Goal: Information Seeking & Learning: Learn about a topic

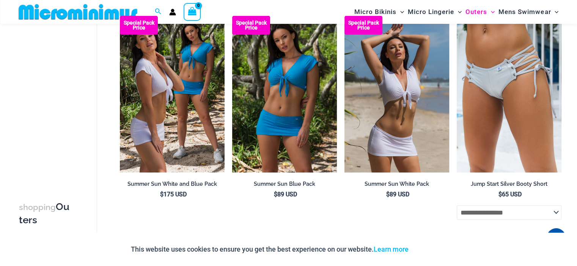
scroll to position [1737, 0]
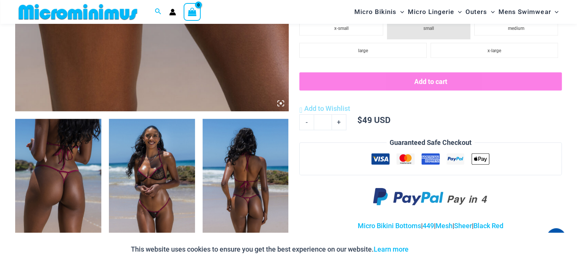
scroll to position [372, 0]
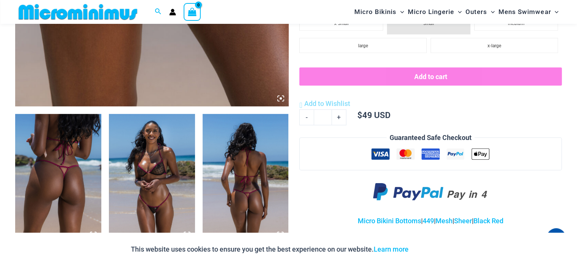
click at [57, 175] on img at bounding box center [58, 178] width 86 height 129
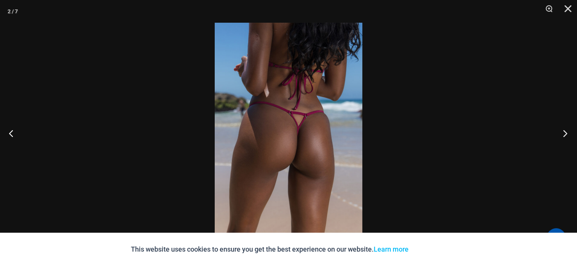
click at [561, 132] on button "Next" at bounding box center [562, 133] width 28 height 38
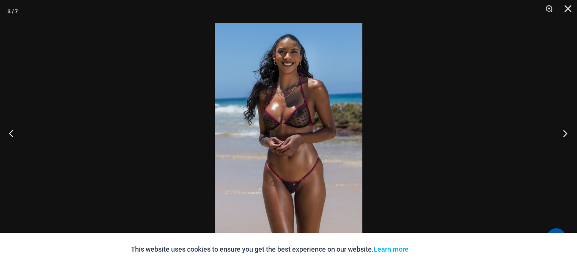
click at [561, 132] on button "Next" at bounding box center [562, 133] width 28 height 38
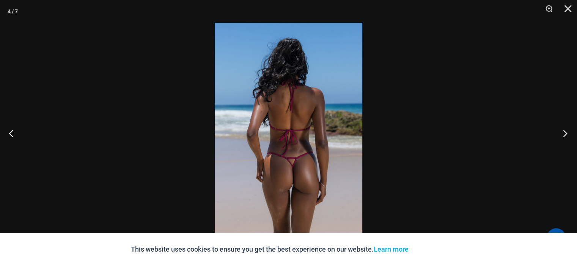
click at [561, 132] on button "Next" at bounding box center [562, 133] width 28 height 38
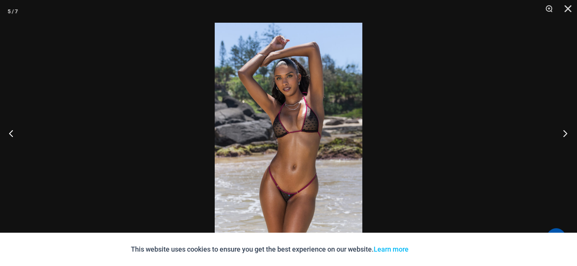
click at [561, 132] on button "Next" at bounding box center [562, 133] width 28 height 38
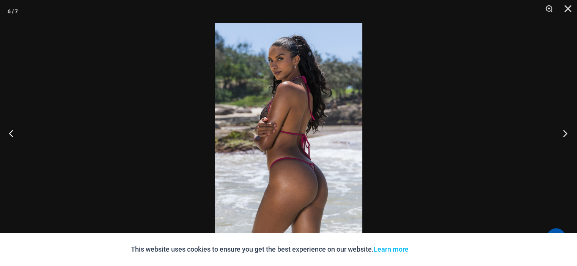
click at [561, 132] on button "Next" at bounding box center [562, 133] width 28 height 38
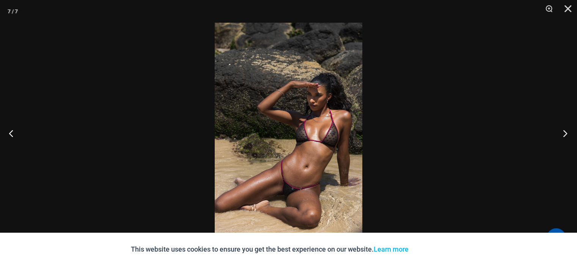
click at [561, 132] on button "Next" at bounding box center [562, 133] width 28 height 38
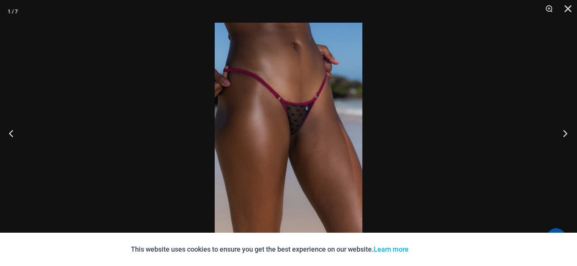
click at [560, 133] on button "Next" at bounding box center [562, 133] width 28 height 38
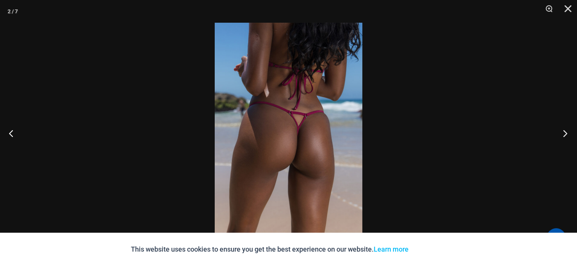
click at [560, 133] on button "Next" at bounding box center [562, 133] width 28 height 38
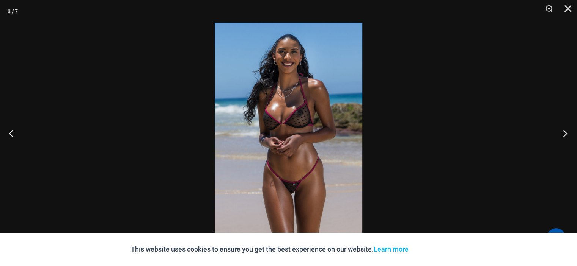
click at [560, 133] on button "Next" at bounding box center [562, 133] width 28 height 38
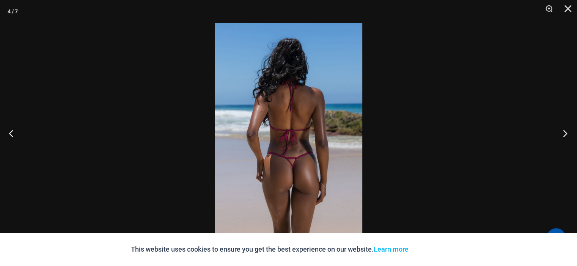
click at [560, 133] on button "Next" at bounding box center [562, 133] width 28 height 38
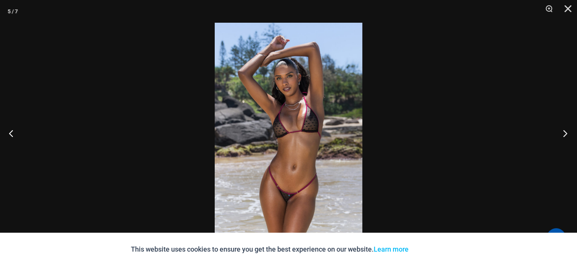
click at [560, 133] on button "Next" at bounding box center [562, 133] width 28 height 38
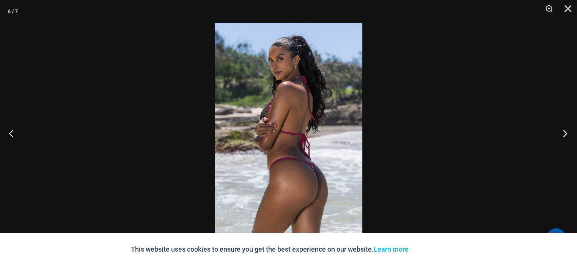
click at [560, 133] on button "Next" at bounding box center [562, 133] width 28 height 38
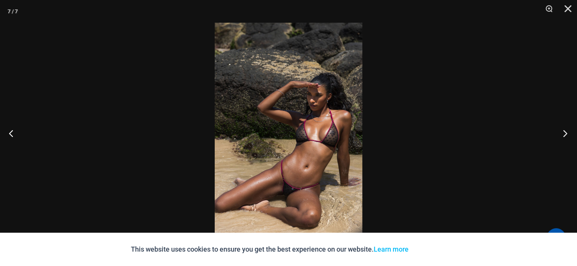
click at [560, 133] on button "Next" at bounding box center [562, 133] width 28 height 38
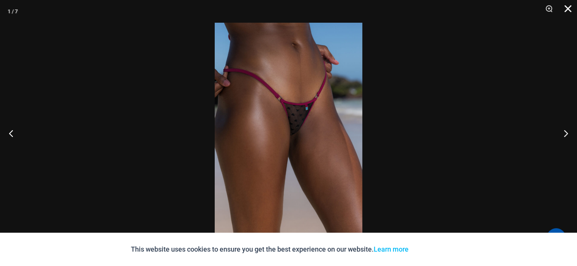
click at [570, 7] on button "Close" at bounding box center [564, 11] width 19 height 23
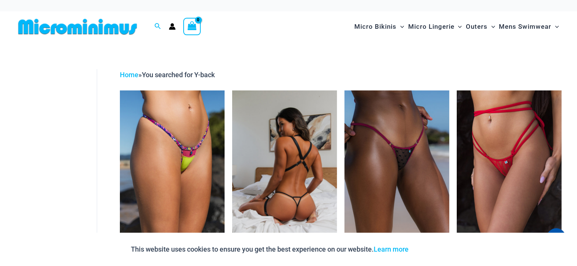
click at [291, 193] on img at bounding box center [284, 169] width 105 height 157
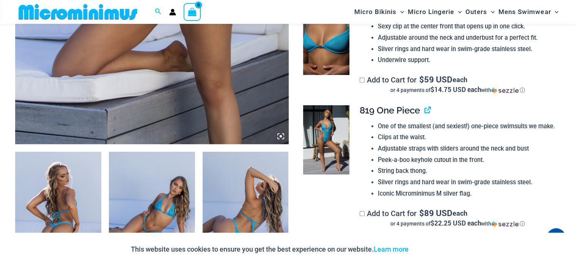
scroll to position [524, 0]
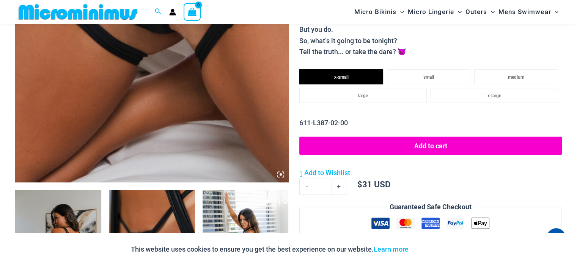
scroll to position [221, 0]
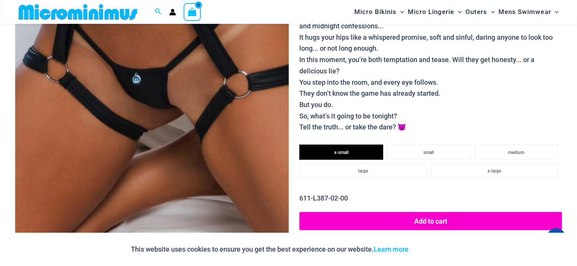
click at [152, 90] on img at bounding box center [151, 53] width 273 height 410
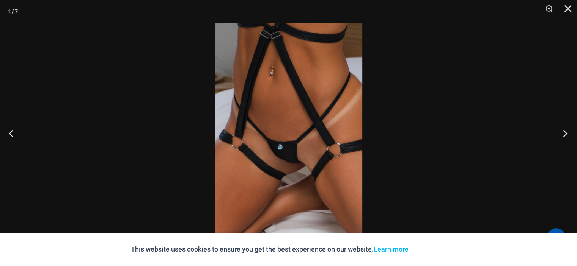
click at [561, 136] on button "Next" at bounding box center [562, 133] width 28 height 38
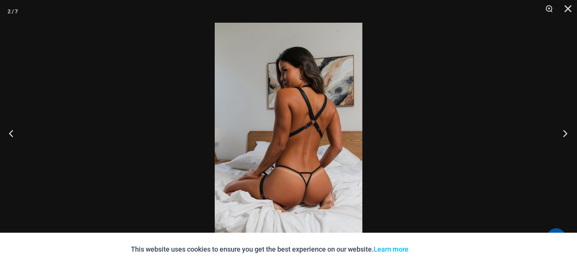
click at [561, 136] on button "Next" at bounding box center [562, 133] width 28 height 38
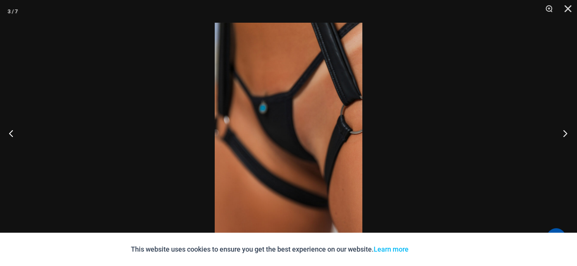
click at [563, 136] on button "Next" at bounding box center [562, 133] width 28 height 38
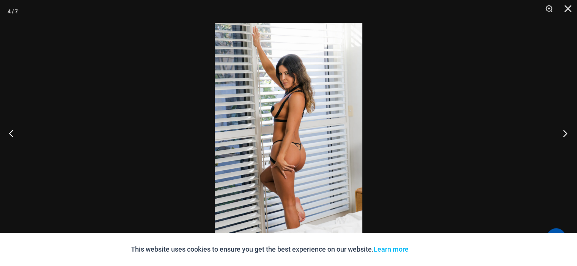
click at [563, 136] on button "Next" at bounding box center [562, 133] width 28 height 38
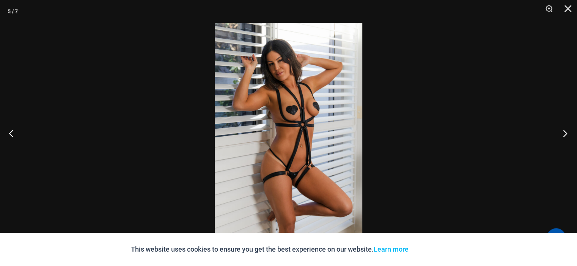
click at [563, 136] on button "Next" at bounding box center [562, 133] width 28 height 38
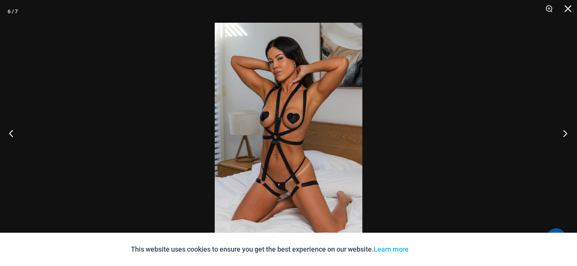
click at [563, 136] on button "Next" at bounding box center [562, 133] width 28 height 38
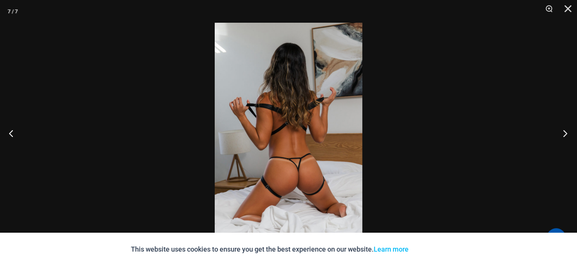
click at [563, 136] on button "Next" at bounding box center [562, 133] width 28 height 38
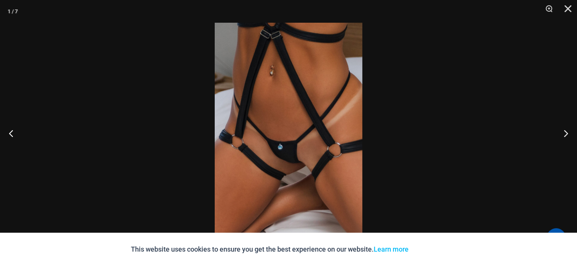
click at [280, 153] on img at bounding box center [288, 133] width 147 height 221
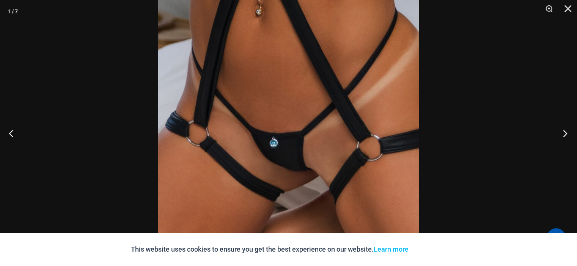
click at [567, 136] on button "Next" at bounding box center [562, 133] width 28 height 38
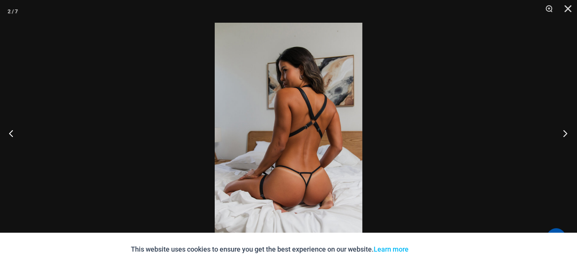
click at [567, 136] on button "Next" at bounding box center [562, 133] width 28 height 38
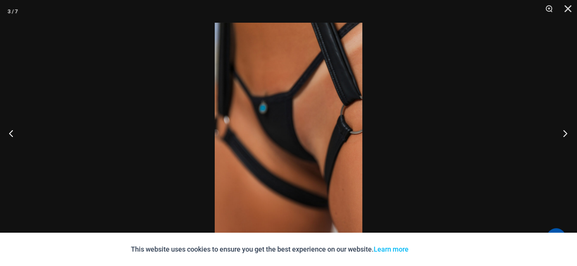
click at [567, 136] on button "Next" at bounding box center [562, 133] width 28 height 38
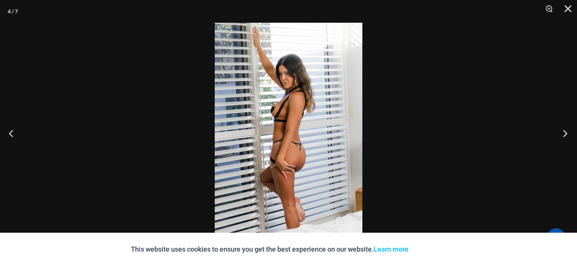
click at [567, 136] on button "Next" at bounding box center [562, 133] width 28 height 38
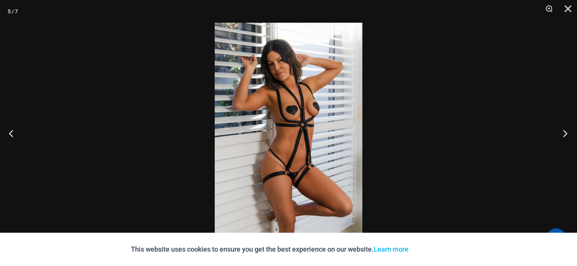
click at [567, 136] on button "Next" at bounding box center [562, 133] width 28 height 38
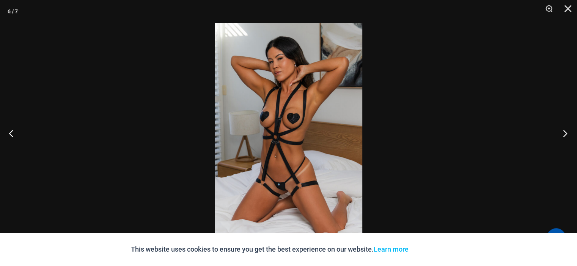
click at [567, 136] on button "Next" at bounding box center [562, 133] width 28 height 38
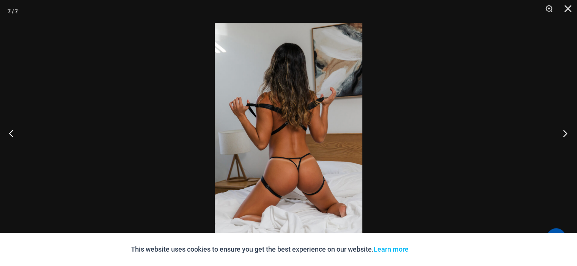
click at [567, 136] on button "Next" at bounding box center [562, 133] width 28 height 38
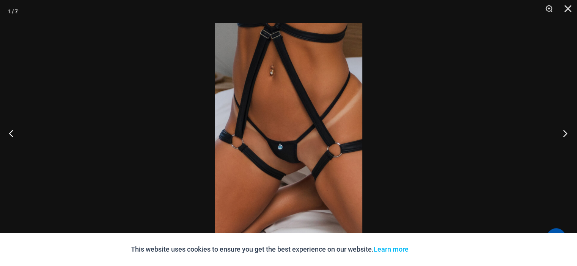
click at [567, 136] on button "Next" at bounding box center [562, 133] width 28 height 38
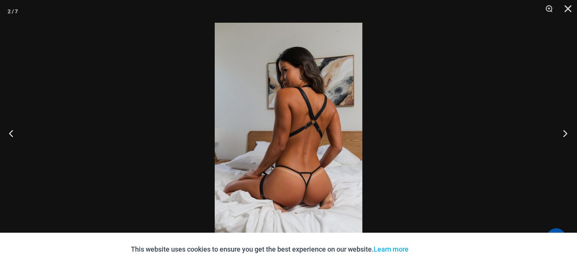
click at [567, 136] on button "Next" at bounding box center [562, 133] width 28 height 38
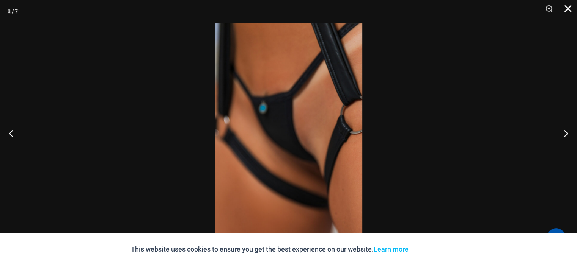
click at [570, 10] on button "Close" at bounding box center [564, 11] width 19 height 23
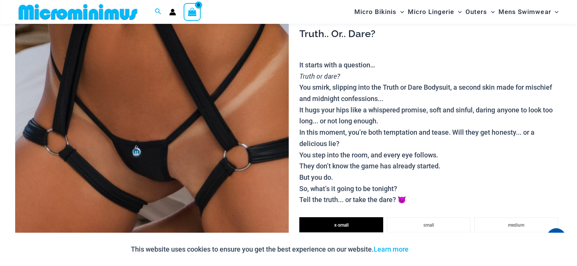
scroll to position [145, 0]
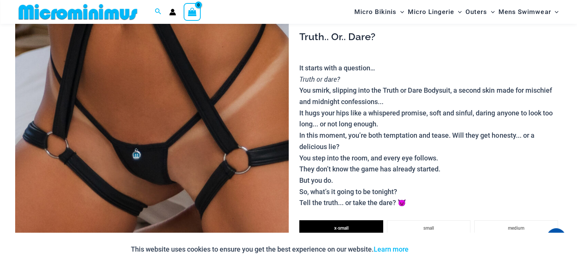
click at [161, 144] on img at bounding box center [151, 129] width 273 height 410
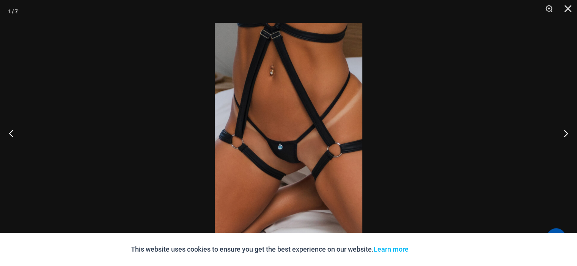
click at [269, 137] on img at bounding box center [288, 133] width 147 height 221
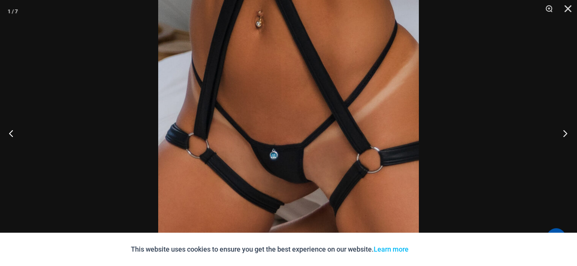
click at [564, 136] on button "Next" at bounding box center [562, 133] width 28 height 38
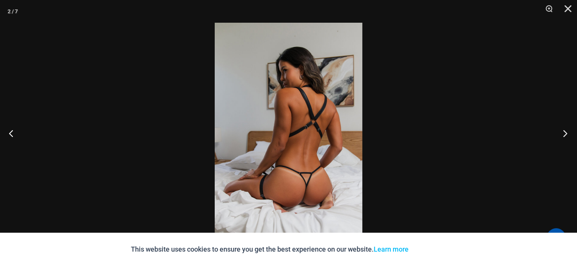
click at [564, 136] on button "Next" at bounding box center [562, 133] width 28 height 38
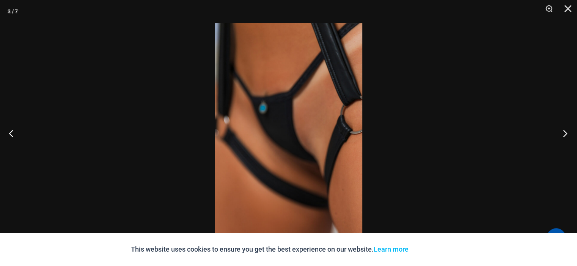
click at [564, 136] on button "Next" at bounding box center [562, 133] width 28 height 38
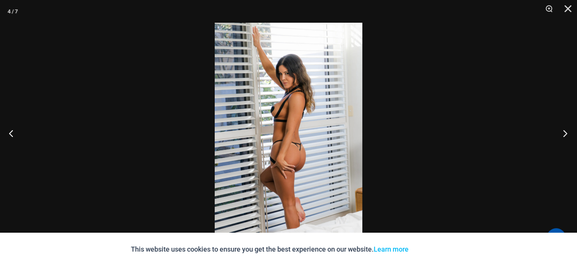
click at [564, 136] on button "Next" at bounding box center [562, 133] width 28 height 38
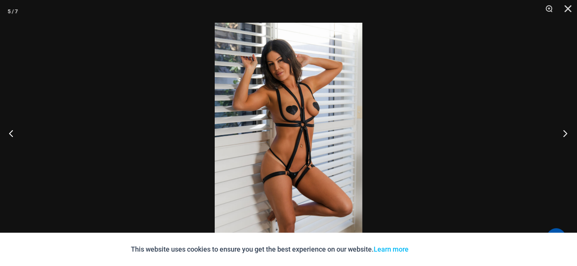
click at [564, 136] on button "Next" at bounding box center [562, 133] width 28 height 38
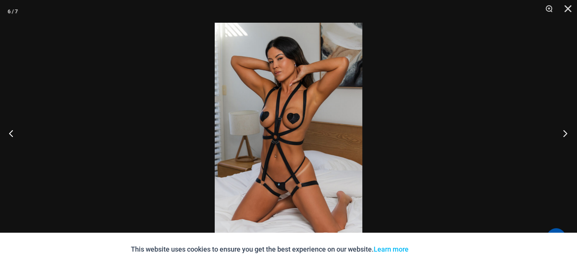
click at [564, 136] on button "Next" at bounding box center [562, 133] width 28 height 38
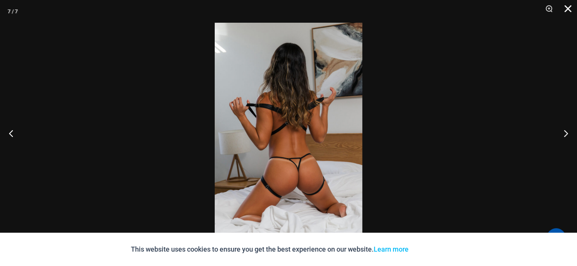
click at [565, 10] on button "Close" at bounding box center [564, 11] width 19 height 23
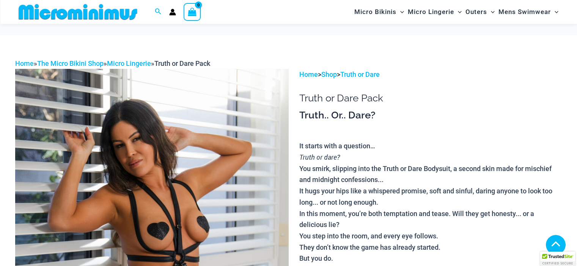
scroll to position [455, 0]
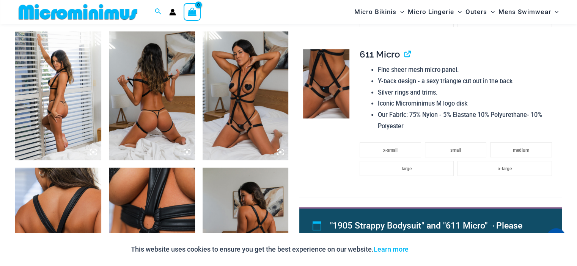
click at [70, 105] on img at bounding box center [58, 95] width 86 height 129
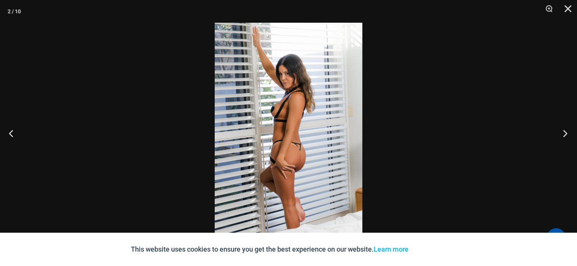
click at [566, 134] on button "Next" at bounding box center [562, 133] width 28 height 38
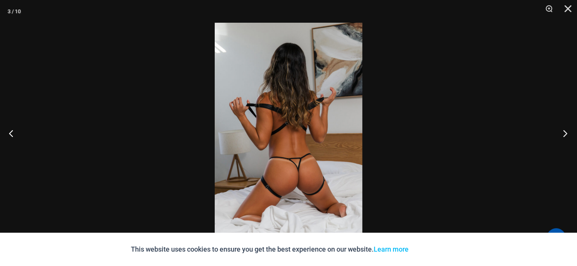
click at [566, 134] on button "Next" at bounding box center [562, 133] width 28 height 38
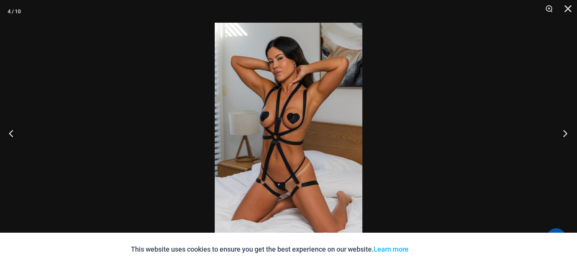
click at [567, 134] on button "Next" at bounding box center [562, 133] width 28 height 38
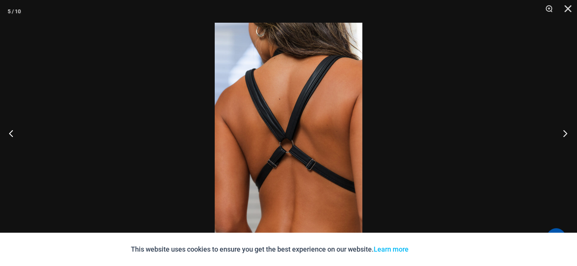
click at [567, 134] on button "Next" at bounding box center [562, 133] width 28 height 38
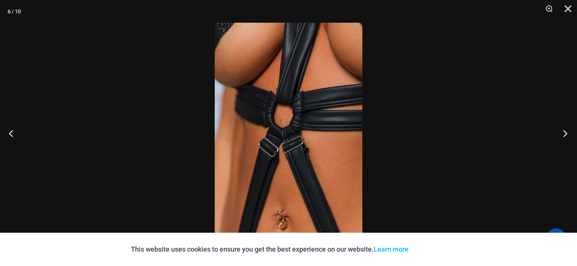
click at [567, 134] on button "Next" at bounding box center [562, 133] width 28 height 38
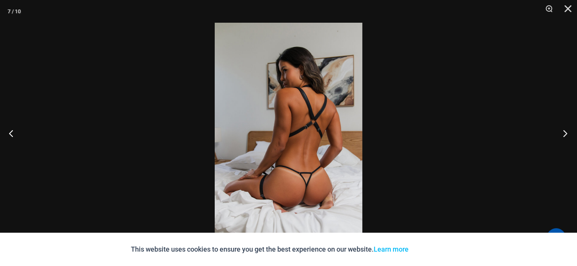
click at [567, 134] on button "Next" at bounding box center [562, 133] width 28 height 38
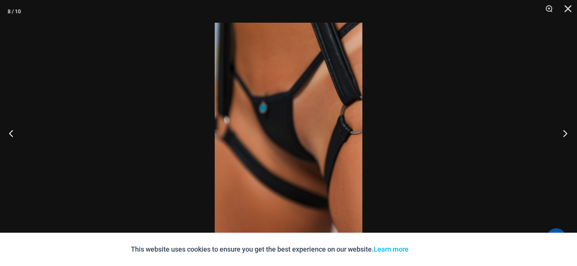
click at [567, 134] on button "Next" at bounding box center [562, 133] width 28 height 38
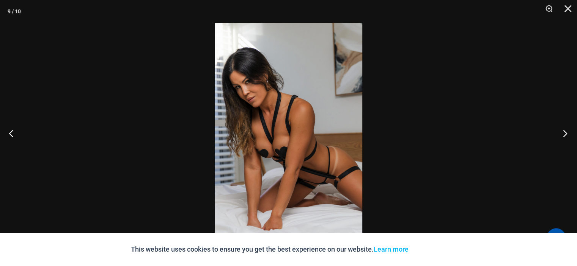
click at [567, 134] on button "Next" at bounding box center [562, 133] width 28 height 38
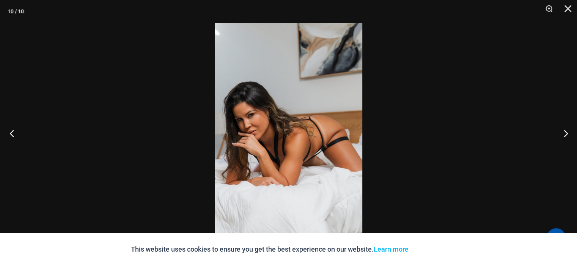
click at [13, 133] on button "Previous" at bounding box center [14, 133] width 28 height 38
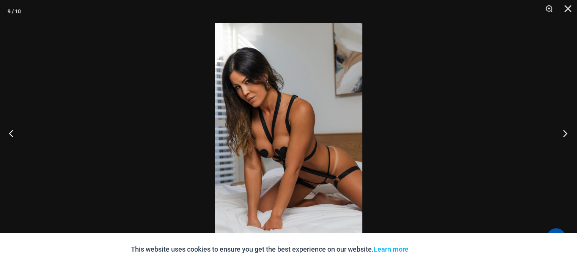
click at [568, 133] on button "Next" at bounding box center [562, 133] width 28 height 38
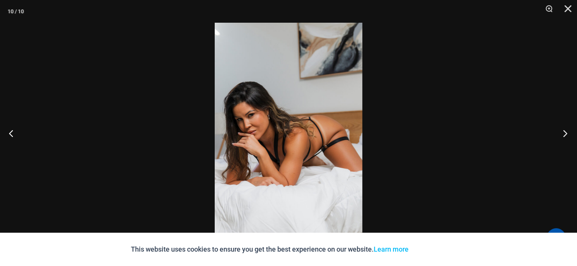
click at [568, 133] on button "Next" at bounding box center [562, 133] width 28 height 38
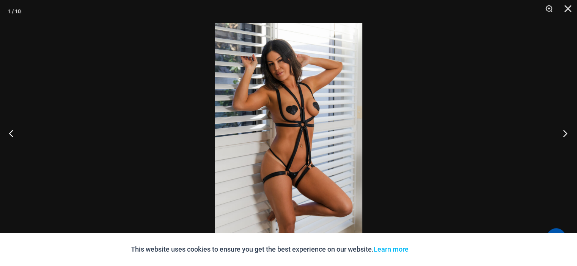
click at [568, 133] on button "Next" at bounding box center [562, 133] width 28 height 38
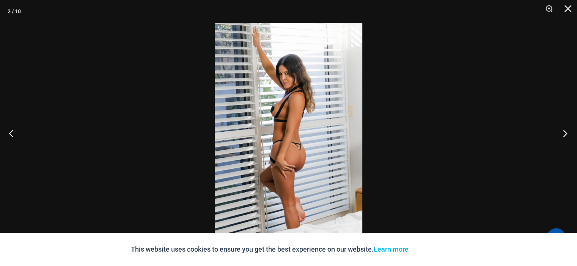
click at [568, 133] on button "Next" at bounding box center [562, 133] width 28 height 38
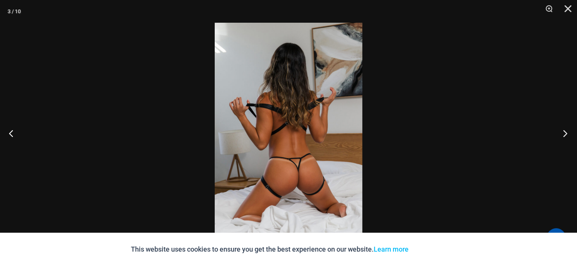
click at [568, 133] on button "Next" at bounding box center [562, 133] width 28 height 38
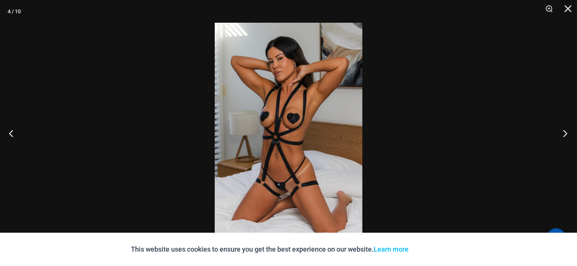
click at [568, 133] on button "Next" at bounding box center [562, 133] width 28 height 38
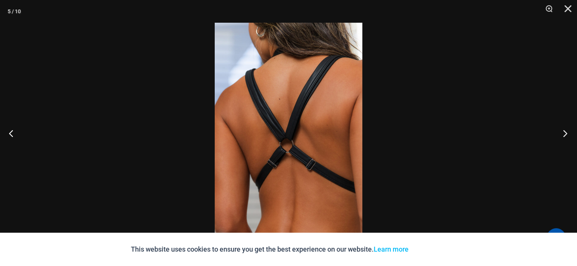
click at [568, 133] on button "Next" at bounding box center [562, 133] width 28 height 38
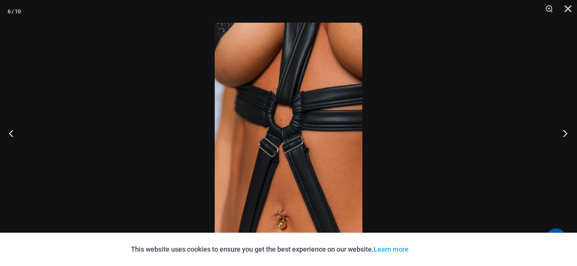
click at [568, 133] on button "Next" at bounding box center [562, 133] width 28 height 38
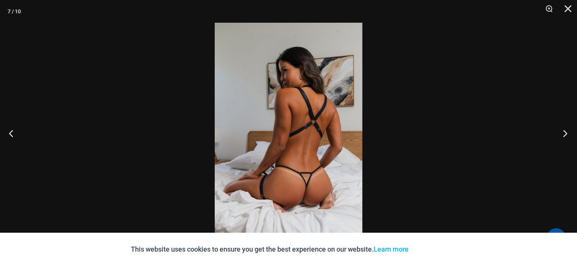
click at [568, 133] on button "Next" at bounding box center [562, 133] width 28 height 38
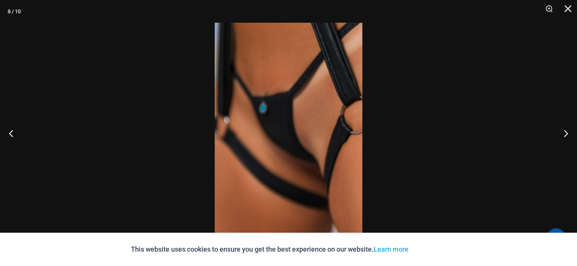
click at [290, 121] on img at bounding box center [288, 133] width 147 height 221
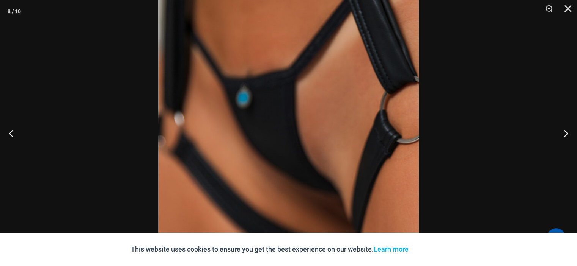
click at [290, 121] on img at bounding box center [288, 142] width 260 height 390
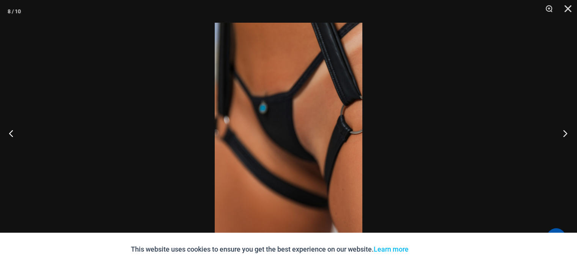
click at [557, 133] on button "Next" at bounding box center [562, 133] width 28 height 38
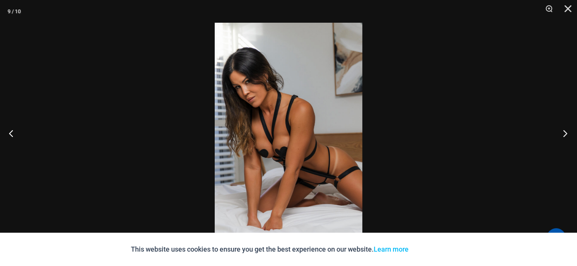
click at [561, 135] on button "Next" at bounding box center [562, 133] width 28 height 38
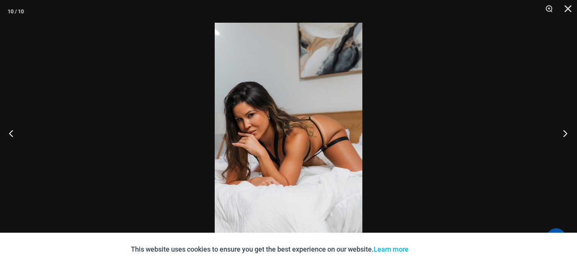
click at [561, 135] on button "Next" at bounding box center [562, 133] width 28 height 38
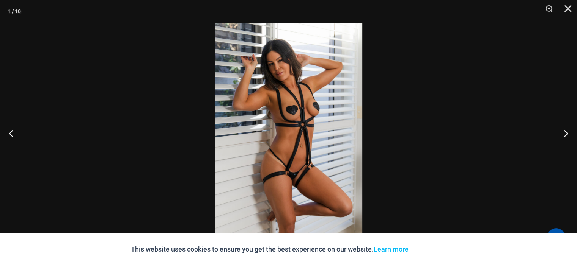
click at [295, 173] on img at bounding box center [288, 133] width 147 height 221
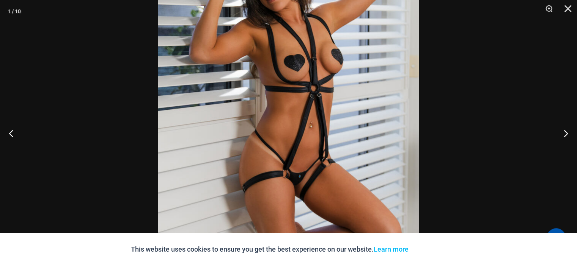
click at [295, 178] on img at bounding box center [288, 103] width 260 height 390
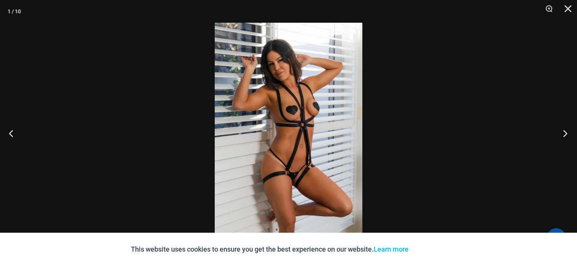
click at [561, 132] on button "Next" at bounding box center [562, 133] width 28 height 38
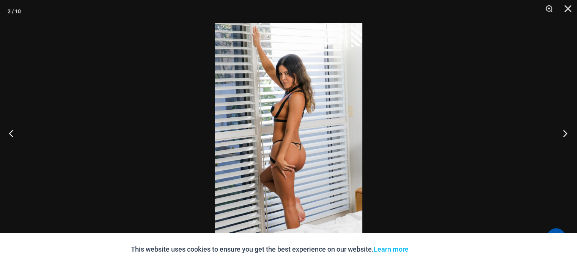
click at [558, 132] on button "Next" at bounding box center [562, 133] width 28 height 38
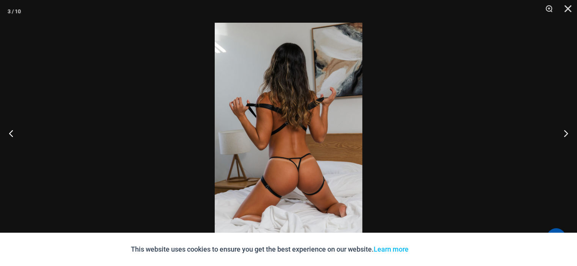
click at [291, 165] on img at bounding box center [288, 133] width 147 height 221
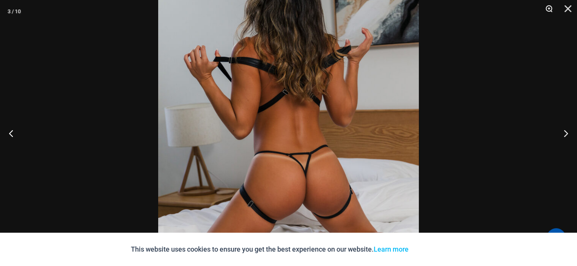
click at [553, 9] on button "Zoom" at bounding box center [545, 11] width 19 height 23
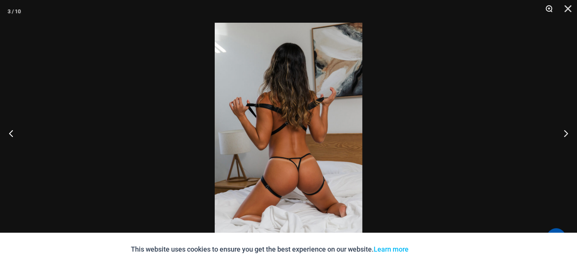
click at [553, 9] on button "Zoom" at bounding box center [545, 11] width 19 height 23
click at [564, 133] on button "Next" at bounding box center [562, 133] width 28 height 38
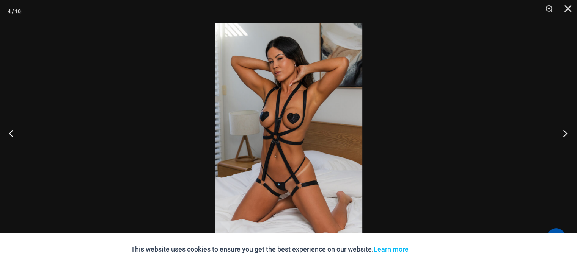
click at [566, 133] on button "Next" at bounding box center [562, 133] width 28 height 38
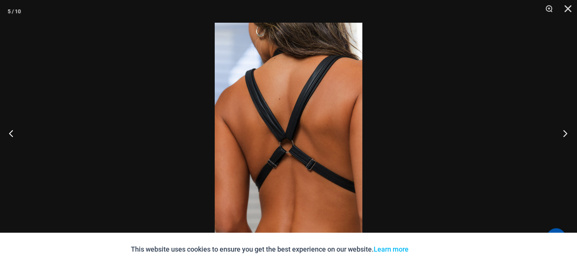
click at [566, 133] on button "Next" at bounding box center [562, 133] width 28 height 38
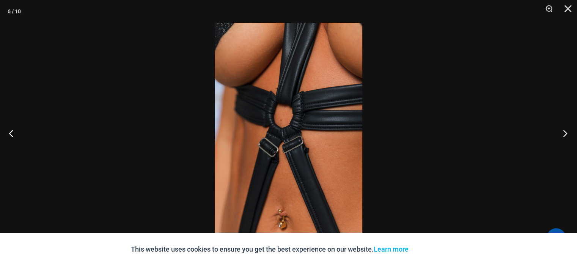
click at [563, 132] on button "Next" at bounding box center [562, 133] width 28 height 38
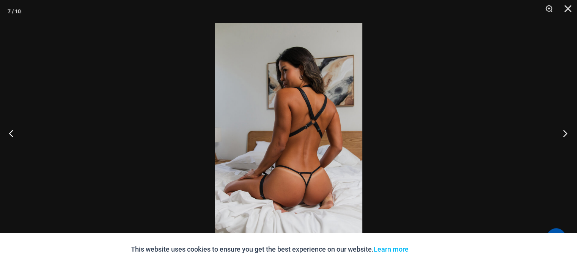
click at [561, 130] on button "Next" at bounding box center [562, 133] width 28 height 38
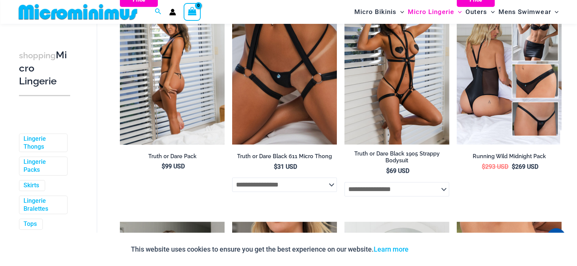
scroll to position [562, 0]
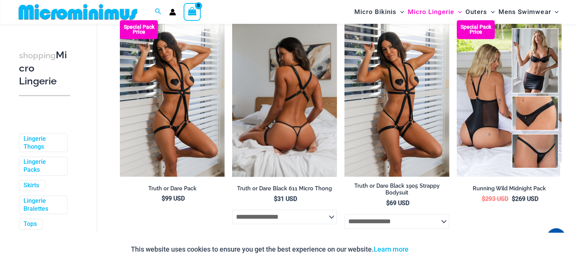
click at [282, 218] on select "**********" at bounding box center [284, 217] width 105 height 14
click at [283, 219] on select "**********" at bounding box center [284, 217] width 105 height 14
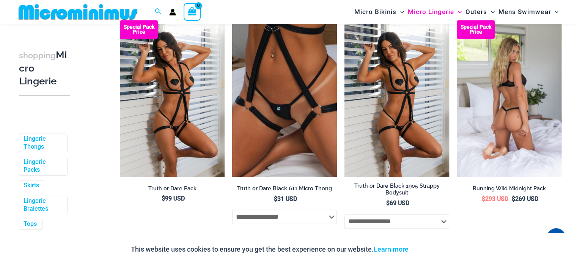
click at [487, 99] on img at bounding box center [508, 98] width 105 height 157
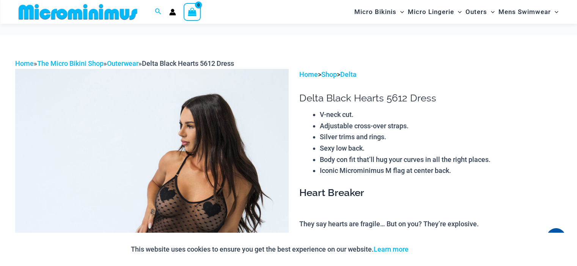
scroll to position [1092, 0]
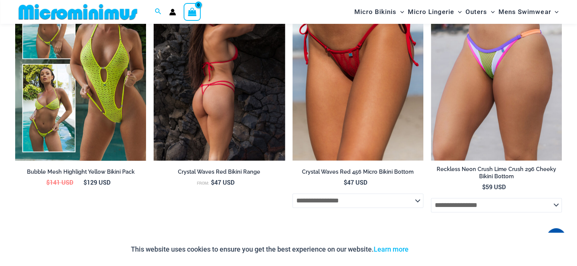
click at [228, 98] on img at bounding box center [219, 62] width 131 height 196
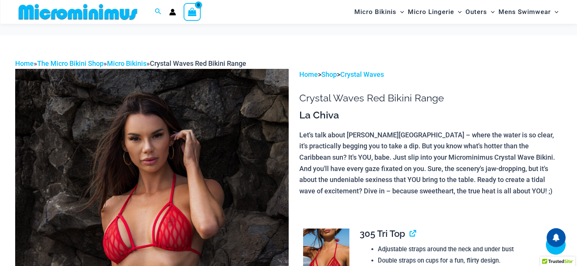
scroll to position [410, 0]
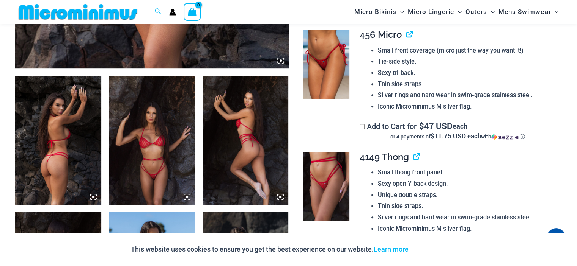
click at [94, 196] on icon at bounding box center [93, 197] width 2 height 2
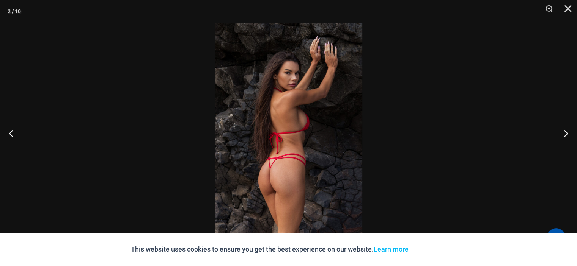
click at [247, 143] on img at bounding box center [288, 133] width 147 height 221
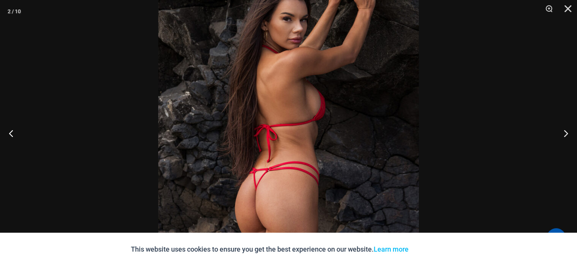
click at [249, 144] on img at bounding box center [288, 125] width 260 height 390
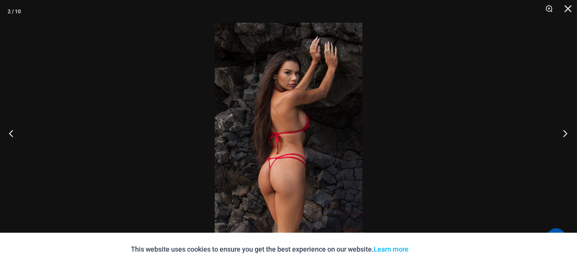
click at [563, 134] on button "Next" at bounding box center [562, 133] width 28 height 38
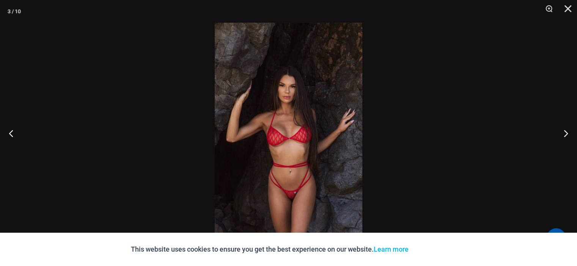
click at [314, 195] on img at bounding box center [288, 133] width 147 height 221
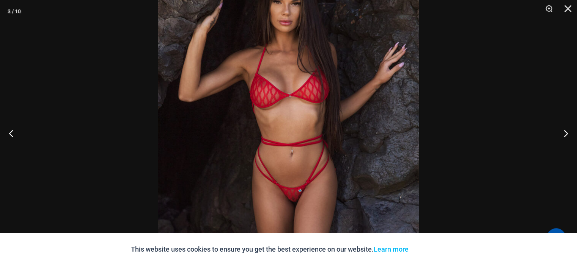
click at [313, 195] on img at bounding box center [288, 85] width 260 height 390
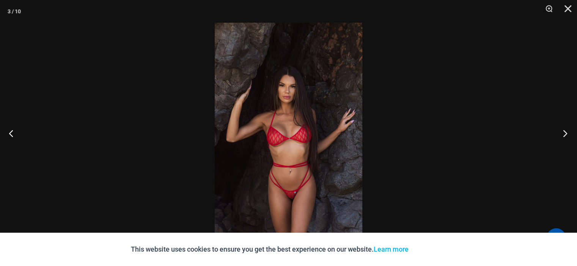
click at [558, 134] on button "Next" at bounding box center [562, 133] width 28 height 38
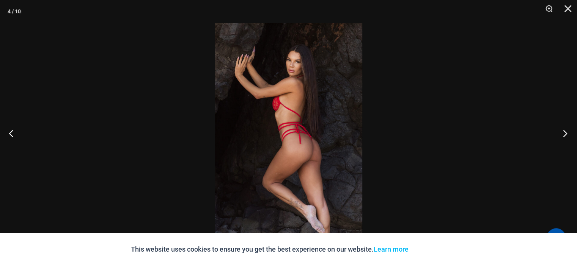
click at [559, 134] on button "Next" at bounding box center [562, 133] width 28 height 38
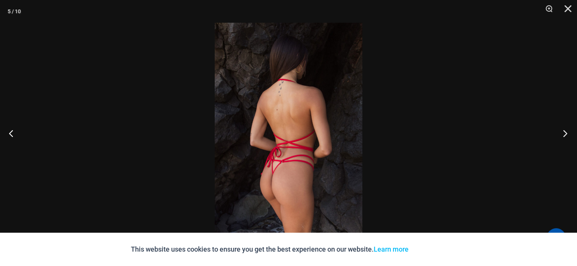
click at [559, 134] on button "Next" at bounding box center [562, 133] width 28 height 38
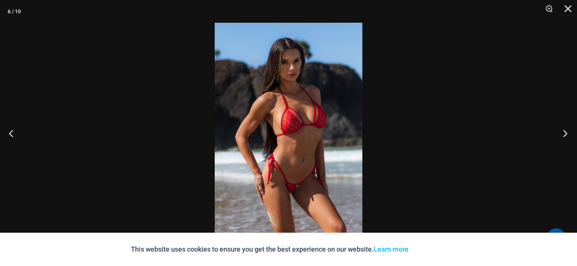
click at [559, 134] on button "Next" at bounding box center [562, 133] width 28 height 38
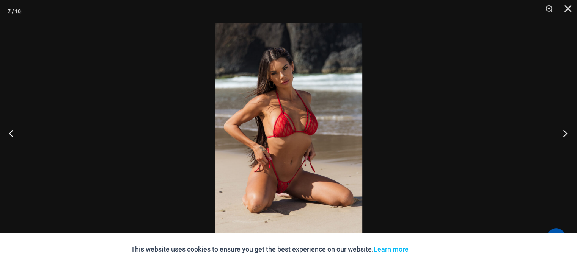
click at [559, 134] on button "Next" at bounding box center [562, 133] width 28 height 38
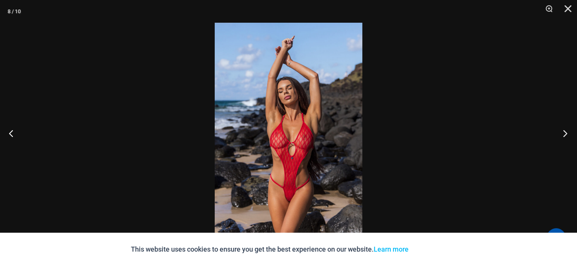
click at [559, 134] on button "Next" at bounding box center [562, 133] width 28 height 38
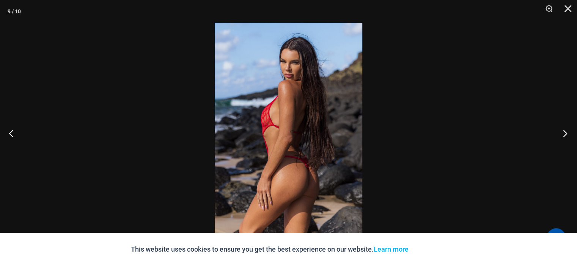
click at [559, 134] on button "Next" at bounding box center [562, 133] width 28 height 38
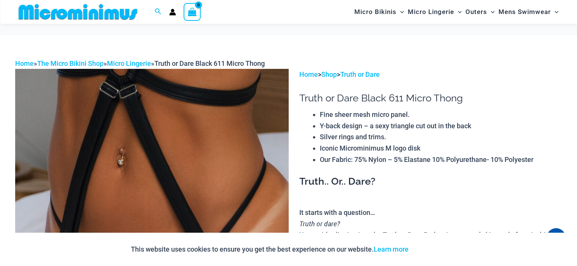
scroll to position [259, 0]
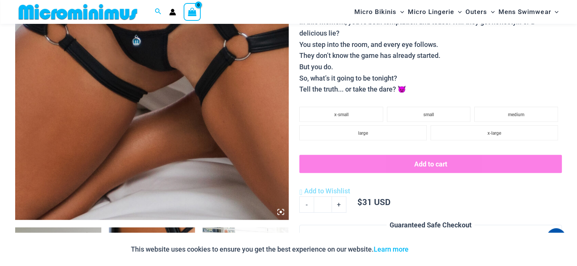
click at [63, 253] on div "This website uses cookies to ensure you get the best experience on our website.…" at bounding box center [288, 249] width 577 height 33
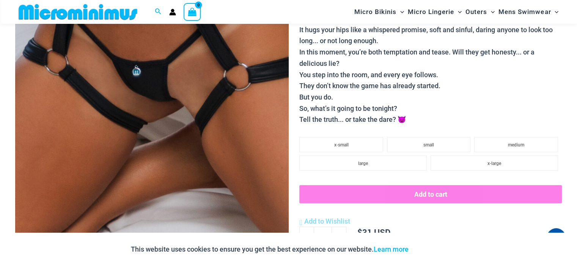
scroll to position [296, 0]
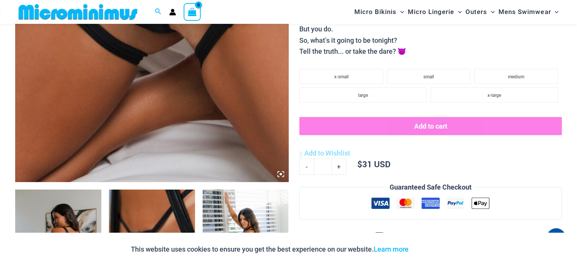
click at [278, 173] on icon at bounding box center [280, 174] width 7 height 7
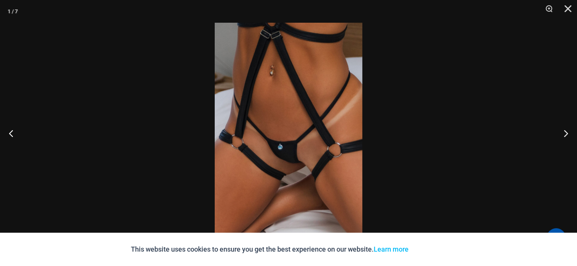
click at [295, 155] on img at bounding box center [288, 133] width 147 height 221
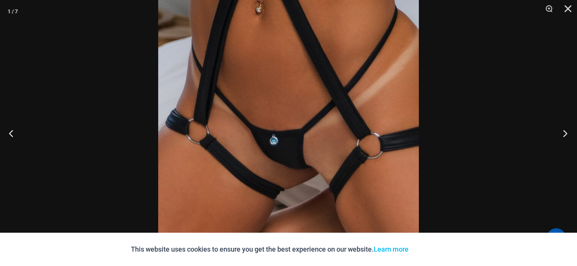
click at [561, 133] on button "Next" at bounding box center [562, 133] width 28 height 38
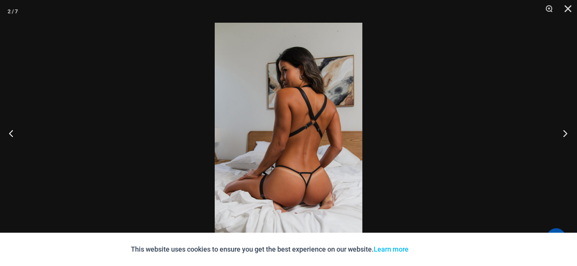
click at [561, 133] on button "Next" at bounding box center [562, 133] width 28 height 38
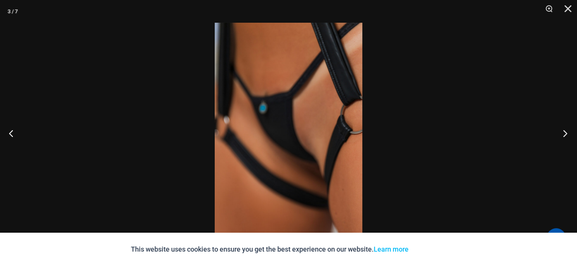
click at [561, 133] on button "Next" at bounding box center [562, 133] width 28 height 38
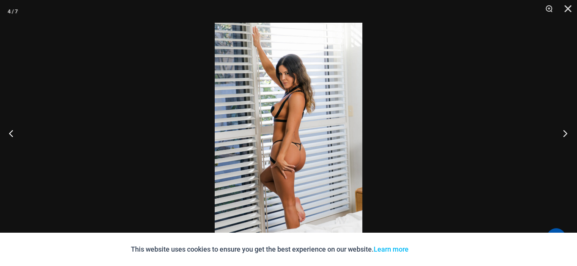
click at [561, 133] on button "Next" at bounding box center [562, 133] width 28 height 38
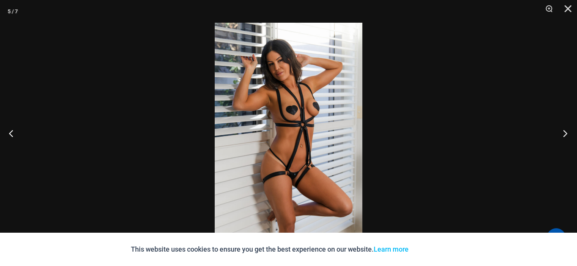
click at [561, 133] on button "Next" at bounding box center [562, 133] width 28 height 38
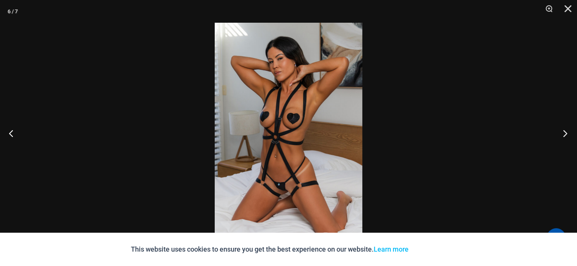
click at [561, 133] on button "Next" at bounding box center [562, 133] width 28 height 38
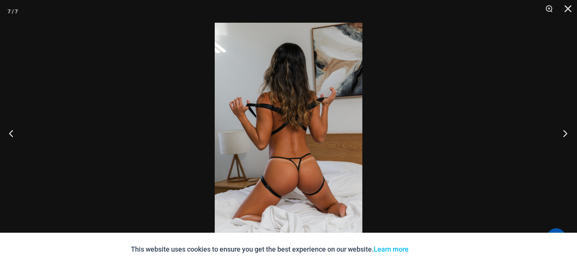
click at [561, 133] on button "Next" at bounding box center [562, 133] width 28 height 38
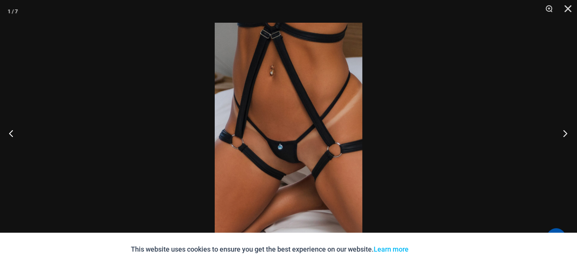
click at [561, 133] on button "Next" at bounding box center [562, 133] width 28 height 38
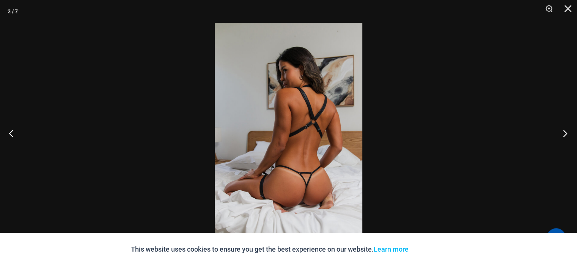
click at [561, 133] on button "Next" at bounding box center [562, 133] width 28 height 38
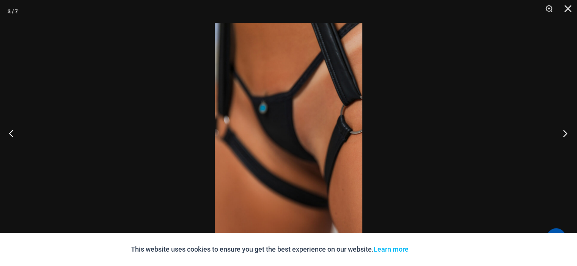
click at [561, 133] on button "Next" at bounding box center [562, 133] width 28 height 38
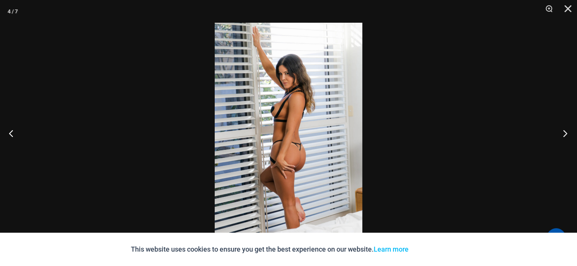
click at [561, 133] on button "Next" at bounding box center [562, 133] width 28 height 38
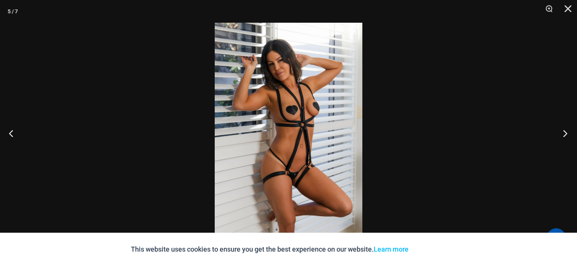
click at [561, 133] on button "Next" at bounding box center [562, 133] width 28 height 38
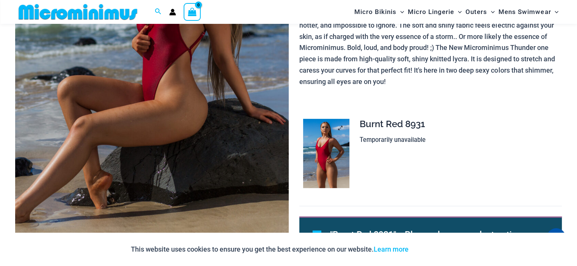
scroll to position [335, 0]
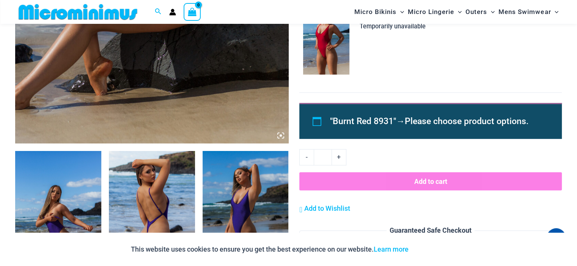
click at [359, 123] on span ""Burnt Red 8931"" at bounding box center [363, 121] width 66 height 10
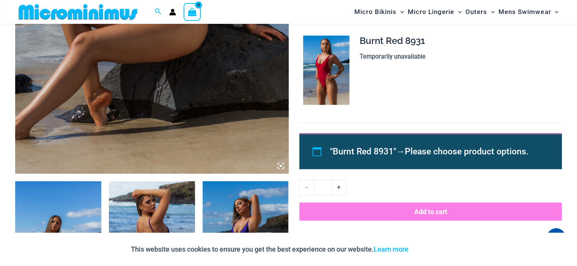
scroll to position [411, 0]
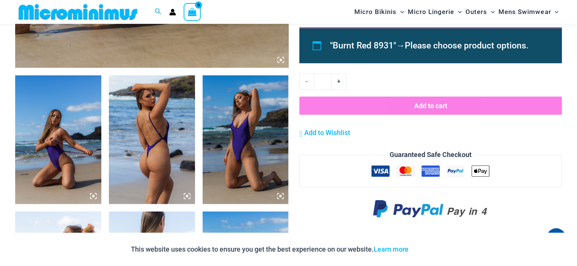
drag, startPoint x: 422, startPoint y: 105, endPoint x: 352, endPoint y: 38, distance: 97.0
click at [422, 105] on button "Add to cart" at bounding box center [430, 106] width 262 height 18
click at [340, 84] on link "+" at bounding box center [339, 82] width 14 height 16
click at [310, 83] on link "-" at bounding box center [306, 82] width 14 height 16
type input "*"
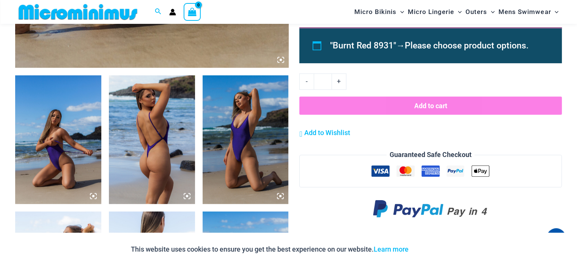
click at [313, 48] on div ""Burnt Red 8931" → Please choose product options." at bounding box center [430, 45] width 262 height 36
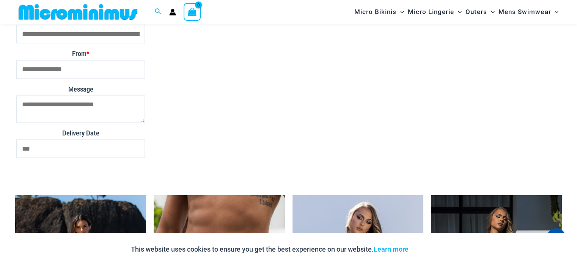
scroll to position [1245, 0]
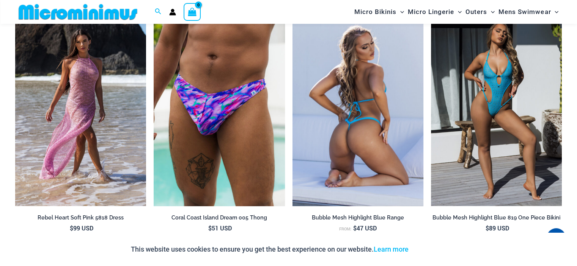
click at [394, 138] on img at bounding box center [357, 108] width 131 height 196
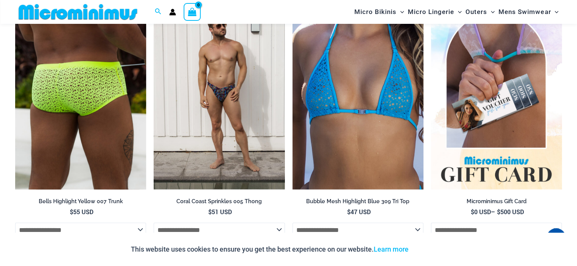
scroll to position [1516, 0]
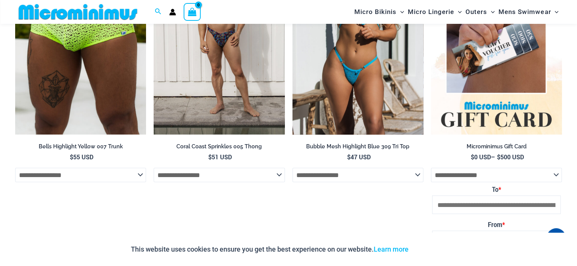
click at [359, 183] on select "**********" at bounding box center [357, 175] width 131 height 14
click at [343, 125] on img at bounding box center [357, 37] width 131 height 196
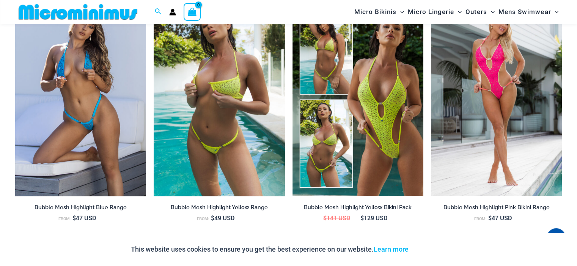
scroll to position [832, 0]
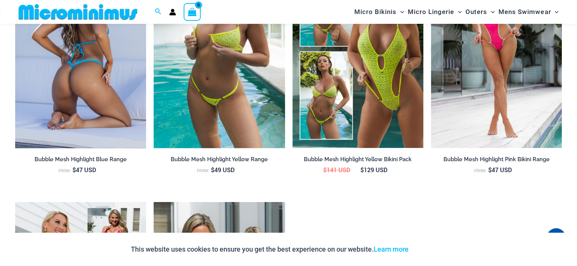
click at [72, 79] on img at bounding box center [80, 50] width 131 height 196
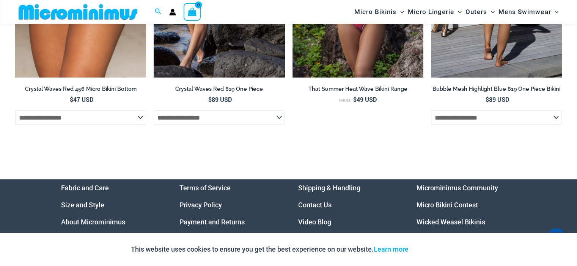
scroll to position [2915, 0]
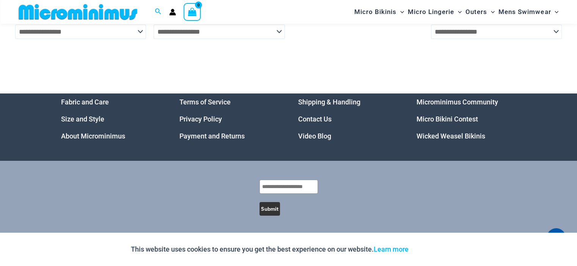
click at [357, 105] on link "Shipping & Handling" at bounding box center [329, 102] width 62 height 8
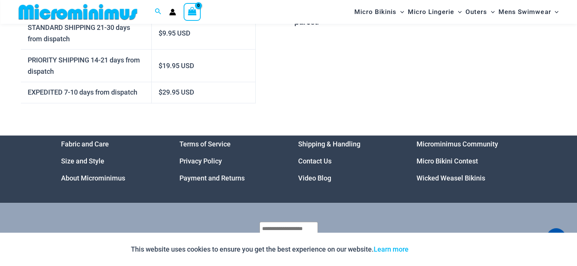
scroll to position [486, 0]
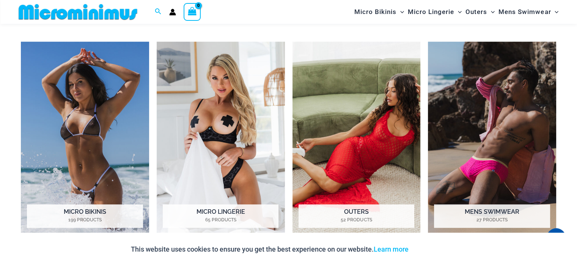
scroll to position [599, 0]
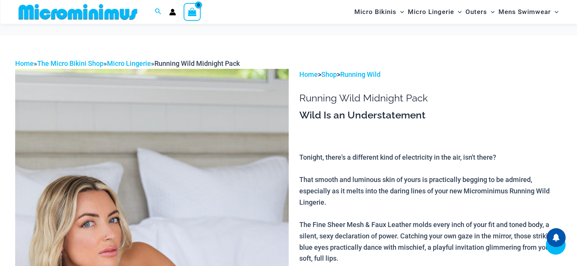
scroll to position [638, 0]
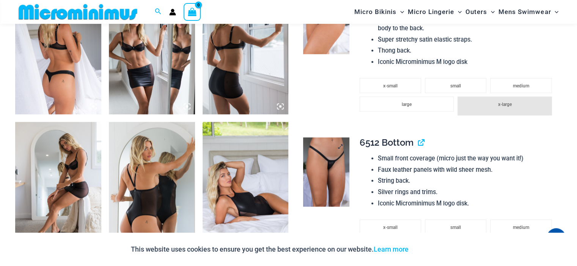
click at [315, 160] on img at bounding box center [326, 172] width 46 height 69
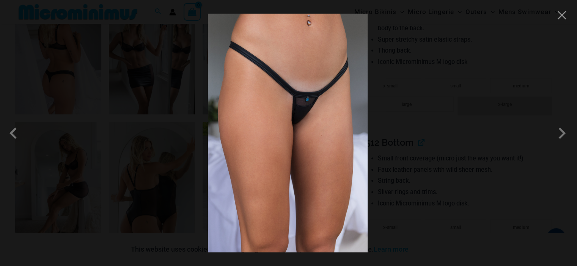
scroll to position [871, 0]
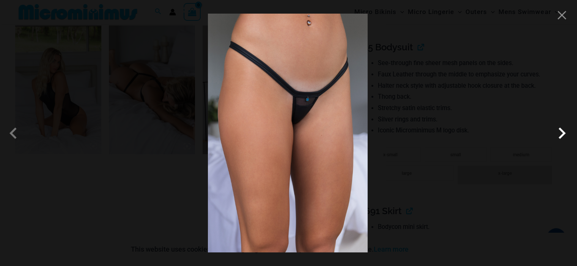
click at [563, 135] on span at bounding box center [561, 133] width 23 height 23
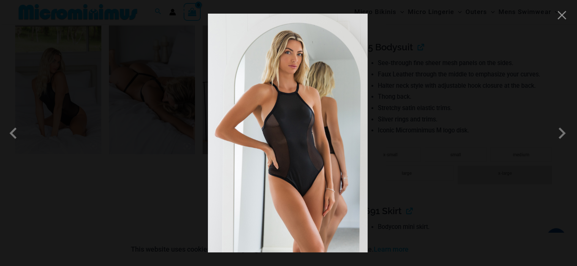
click at [515, 125] on div at bounding box center [288, 133] width 577 height 266
